Goal: Information Seeking & Learning: Learn about a topic

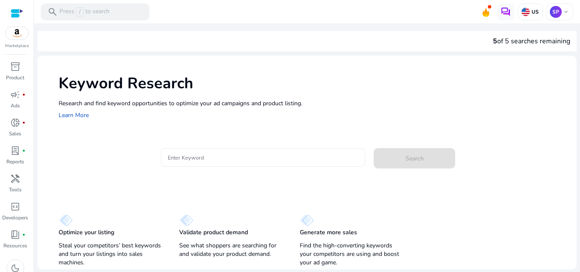
click at [178, 155] on input "Enter Keyword" at bounding box center [263, 157] width 191 height 9
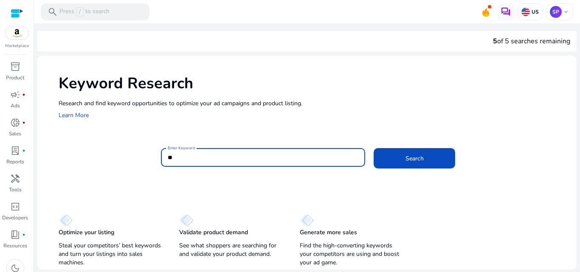
type input "*"
click at [374, 148] on button "Search" at bounding box center [415, 158] width 82 height 20
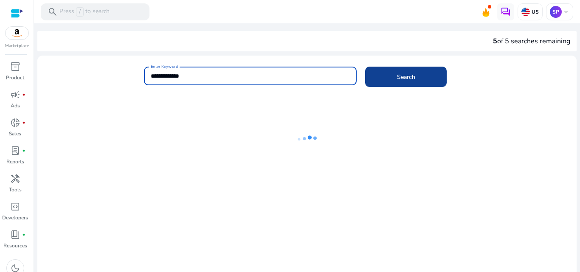
type input "**********"
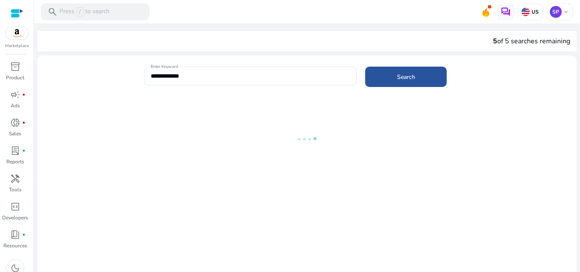
click at [385, 82] on span at bounding box center [406, 77] width 82 height 20
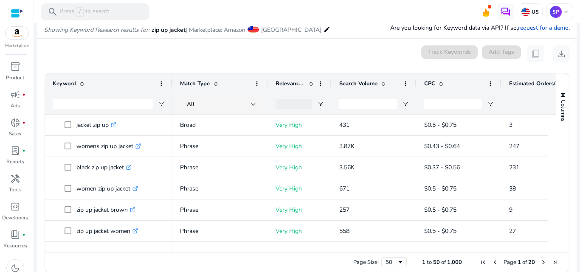
scroll to position [101, 0]
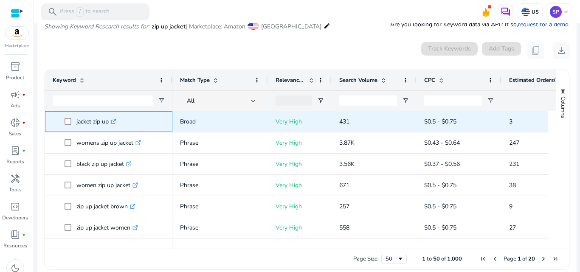
click at [116, 121] on icon at bounding box center [114, 120] width 3 height 3
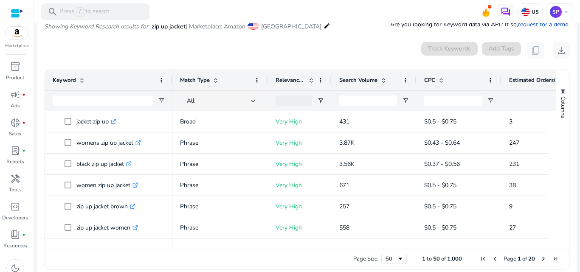
click at [353, 79] on span "Search Volume" at bounding box center [359, 80] width 38 height 8
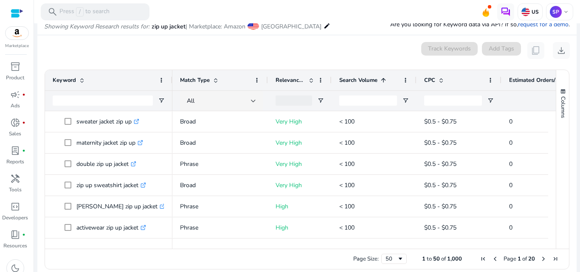
scroll to position [0, 0]
click at [353, 79] on span "Search Volume" at bounding box center [359, 80] width 38 height 8
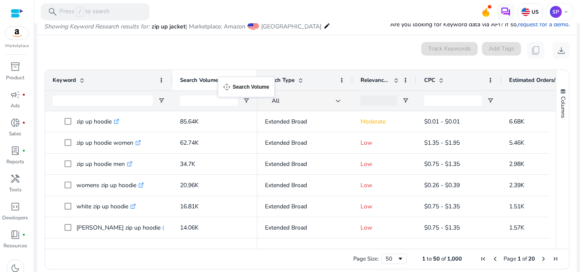
drag, startPoint x: 353, startPoint y: 79, endPoint x: 222, endPoint y: 82, distance: 130.5
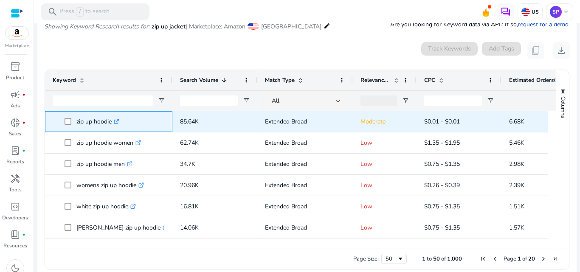
click at [118, 123] on icon ".st0{fill:#2c8af8}" at bounding box center [117, 122] width 6 height 6
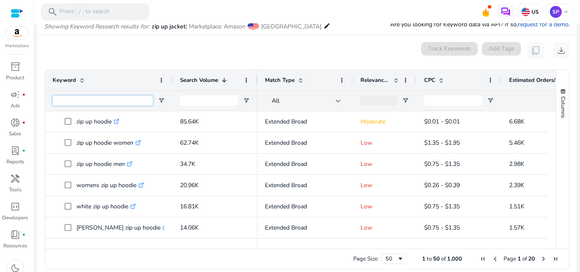
click at [110, 103] on input "Keyword Filter Input" at bounding box center [103, 101] width 100 height 10
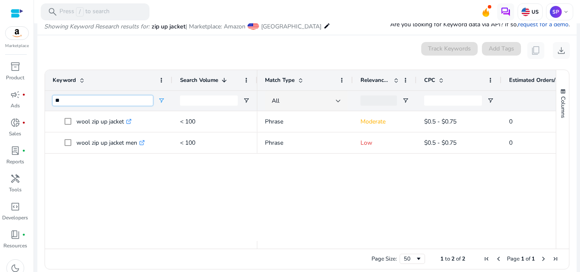
type input "*"
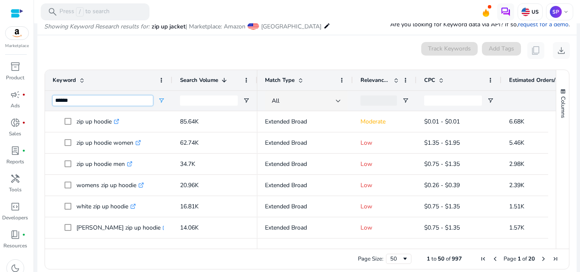
type input "******"
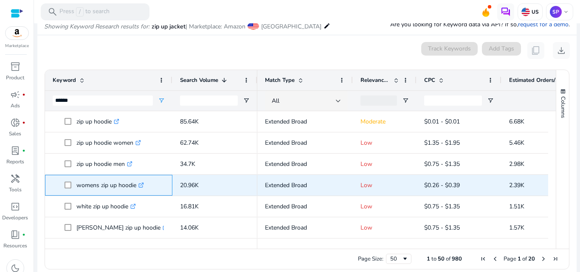
click at [142, 184] on icon ".st0{fill:#2c8af8}" at bounding box center [142, 186] width 6 height 6
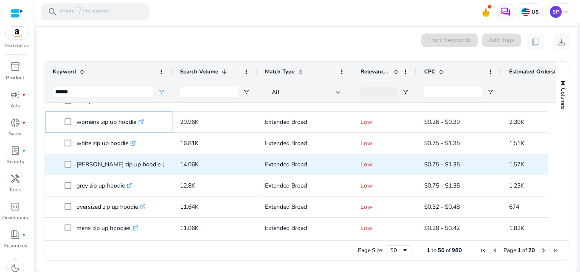
scroll to position [56, 0]
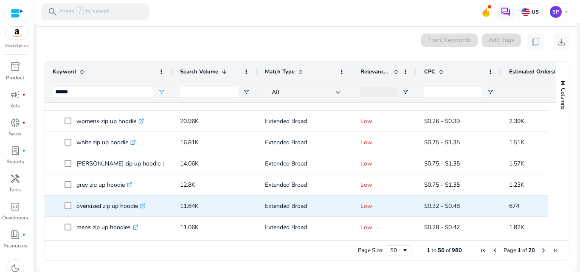
click at [145, 206] on icon at bounding box center [143, 205] width 3 height 3
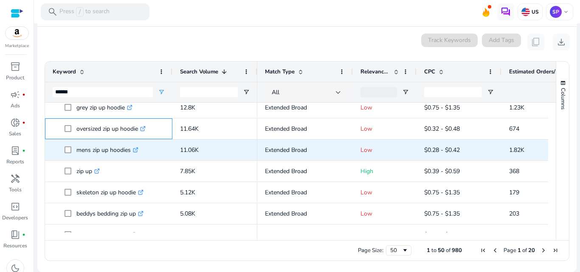
scroll to position [134, 0]
click at [136, 150] on icon ".st0{fill:#2c8af8}" at bounding box center [136, 150] width 6 height 6
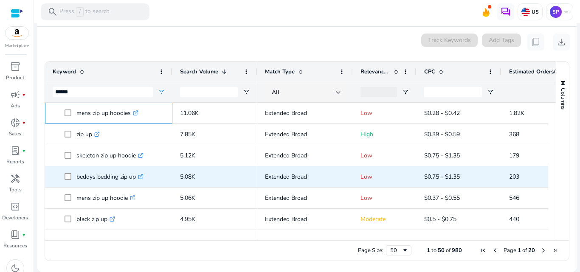
scroll to position [172, 0]
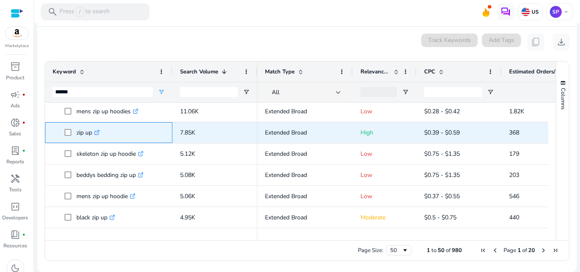
click at [96, 135] on icon ".st0{fill:#2c8af8}" at bounding box center [97, 133] width 6 height 6
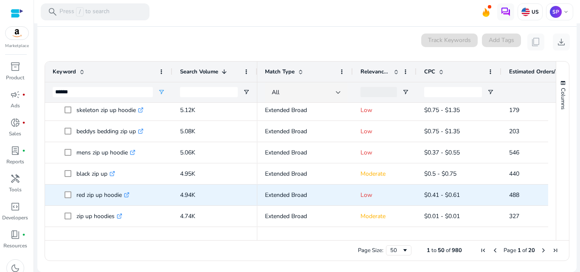
scroll to position [0, 0]
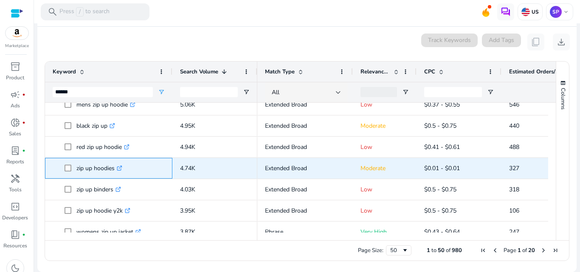
click at [122, 168] on icon ".st0{fill:#2c8af8}" at bounding box center [120, 169] width 6 height 6
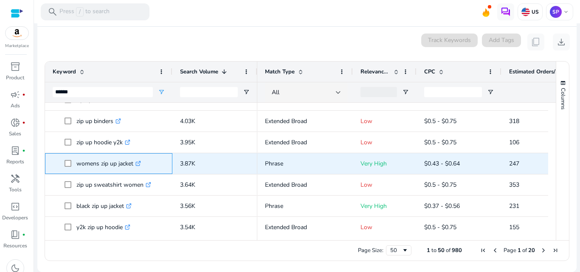
click at [138, 166] on icon ".st0{fill:#2c8af8}" at bounding box center [139, 164] width 6 height 6
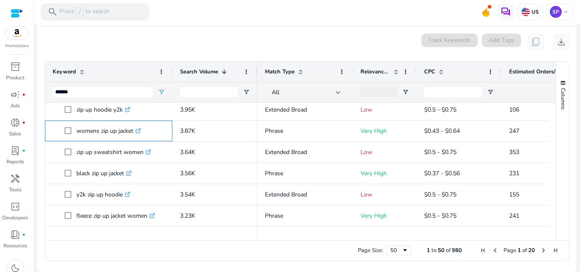
scroll to position [365, 0]
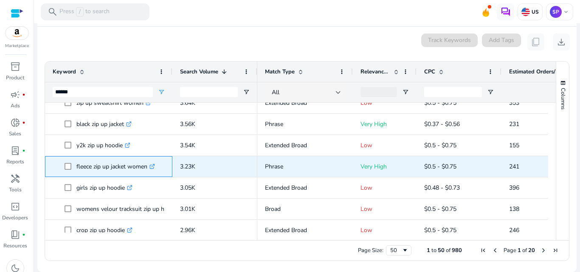
click at [155, 164] on icon ".st0{fill:#2c8af8}" at bounding box center [153, 167] width 6 height 6
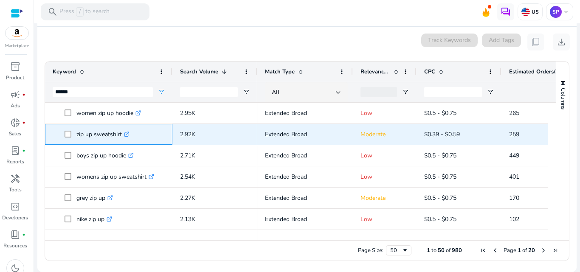
click at [129, 133] on icon ".st0{fill:#2c8af8}" at bounding box center [127, 135] width 6 height 6
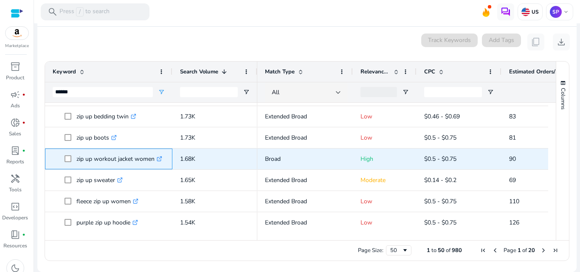
click at [161, 161] on icon ".st0{fill:#2c8af8}" at bounding box center [160, 159] width 6 height 6
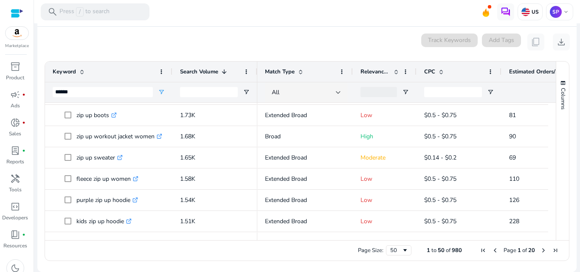
click at [540, 247] on span "Next Page" at bounding box center [543, 250] width 7 height 7
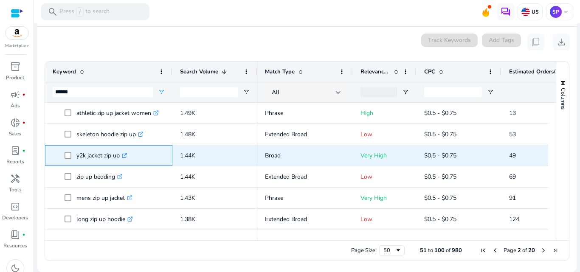
click at [127, 156] on icon ".st0{fill:#2c8af8}" at bounding box center [125, 156] width 6 height 6
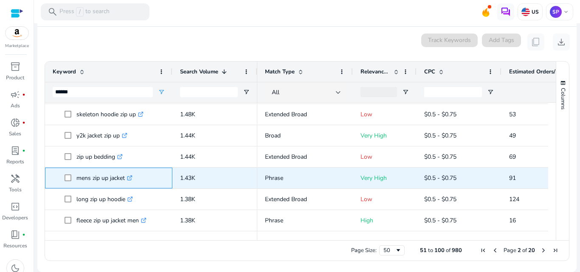
click at [129, 176] on icon ".st0{fill:#2c8af8}" at bounding box center [130, 178] width 6 height 6
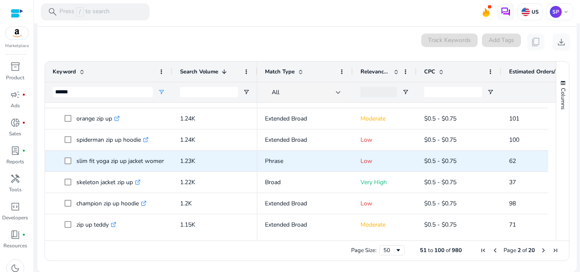
scroll to position [315, 0]
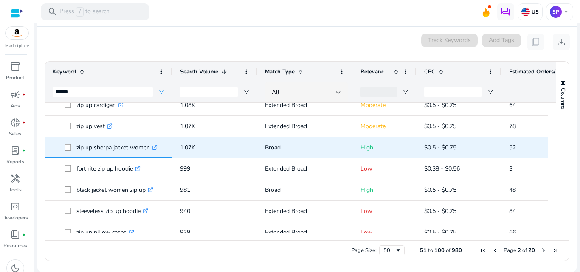
click at [156, 147] on icon ".st0{fill:#2c8af8}" at bounding box center [155, 148] width 6 height 6
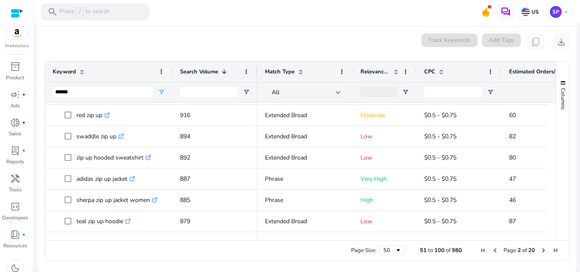
click at [536, 248] on span "Page 2 of 20" at bounding box center [520, 251] width 84 height 8
click at [540, 249] on span "Next Page" at bounding box center [543, 250] width 7 height 7
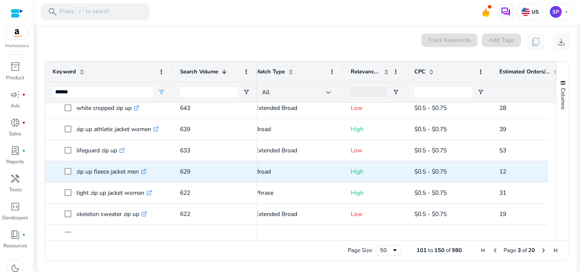
click at [147, 172] on icon ".st0{fill:#2c8af8}" at bounding box center [144, 172] width 6 height 6
